Goal: Task Accomplishment & Management: Use online tool/utility

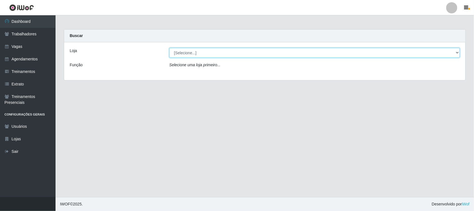
click at [458, 51] on select "[Selecione...] [GEOGRAPHIC_DATA]" at bounding box center [315, 53] width 291 height 10
select select "65"
click at [170, 48] on select "[Selecione...] [GEOGRAPHIC_DATA]" at bounding box center [315, 53] width 291 height 10
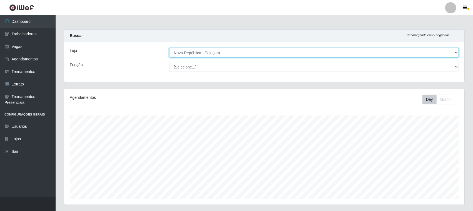
scroll to position [116, 400]
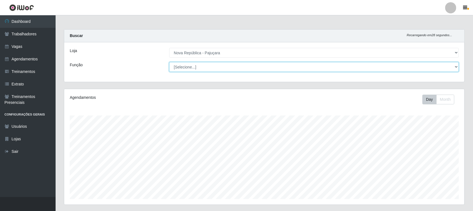
click at [454, 67] on select "[Selecione...] Balconista Operador de Caixa Repositor" at bounding box center [314, 67] width 290 height 10
select select "22"
click at [169, 62] on select "[Selecione...] Balconista Operador de Caixa Repositor" at bounding box center [314, 67] width 290 height 10
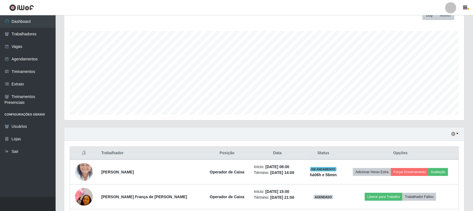
scroll to position [134, 0]
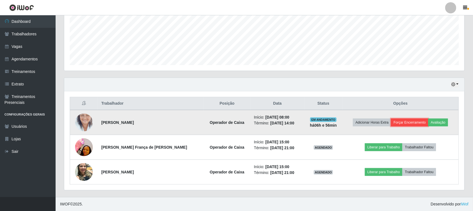
click at [403, 121] on button "Forçar Encerramento" at bounding box center [409, 122] width 37 height 8
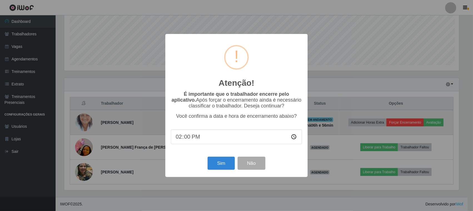
scroll to position [116, 396]
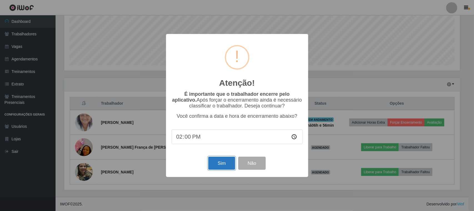
click at [216, 167] on button "Sim" at bounding box center [221, 162] width 27 height 13
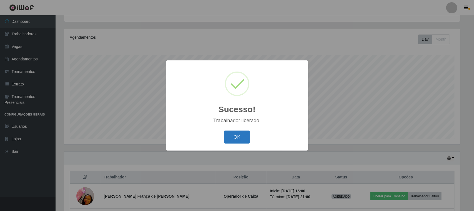
click at [238, 142] on button "OK" at bounding box center [237, 136] width 26 height 13
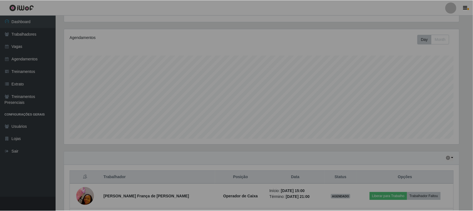
scroll to position [116, 400]
